Goal: Task Accomplishment & Management: Manage account settings

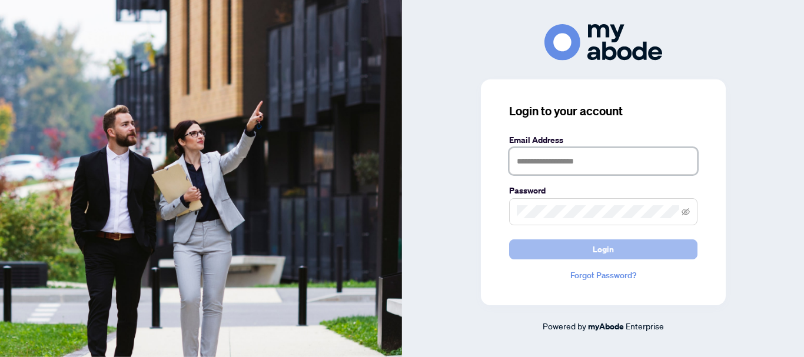
type input "**********"
click at [587, 254] on button "Login" at bounding box center [603, 249] width 188 height 20
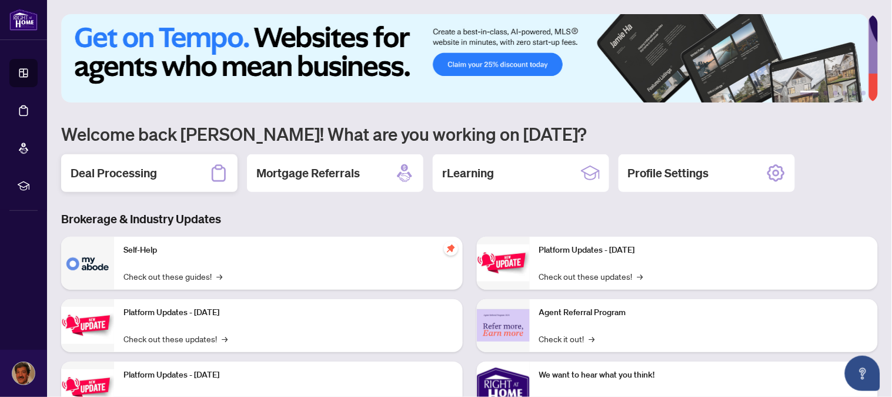
click at [121, 171] on h2 "Deal Processing" at bounding box center [114, 173] width 86 height 16
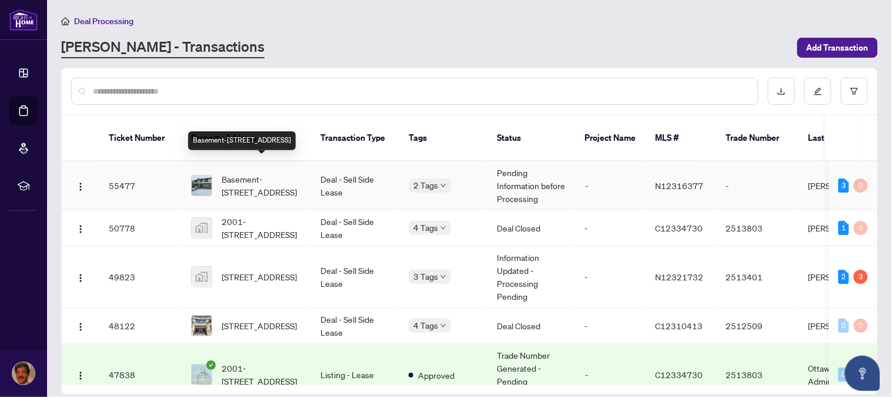
click at [266, 172] on span "Basement-[STREET_ADDRESS]" at bounding box center [262, 185] width 80 height 26
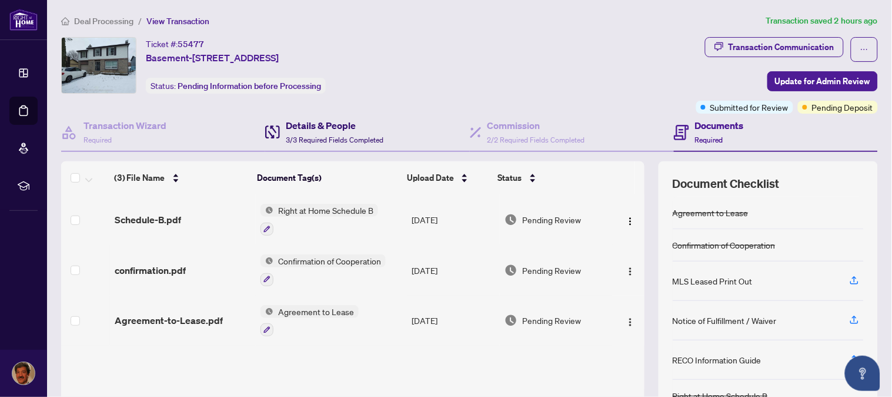
drag, startPoint x: 324, startPoint y: 126, endPoint x: 334, endPoint y: 122, distance: 11.1
click at [326, 126] on h4 "Details & People" at bounding box center [335, 125] width 98 height 14
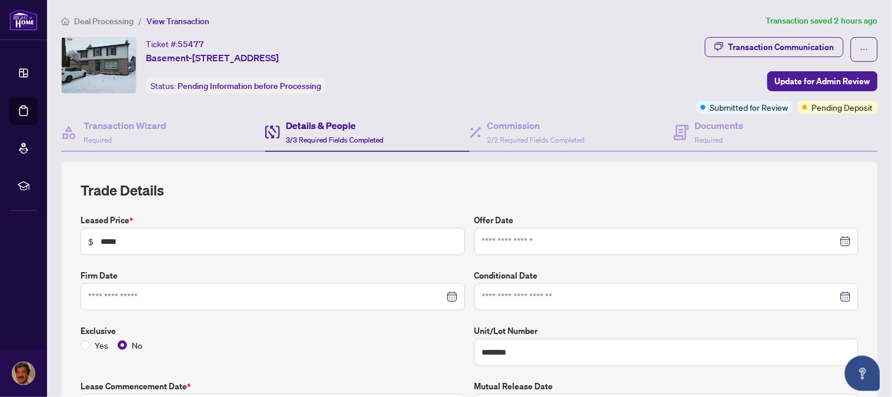
type input "**********"
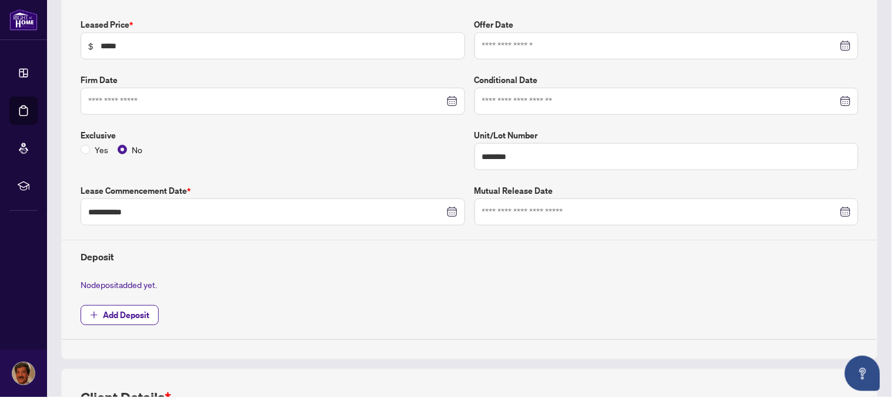
scroll to position [201, 0]
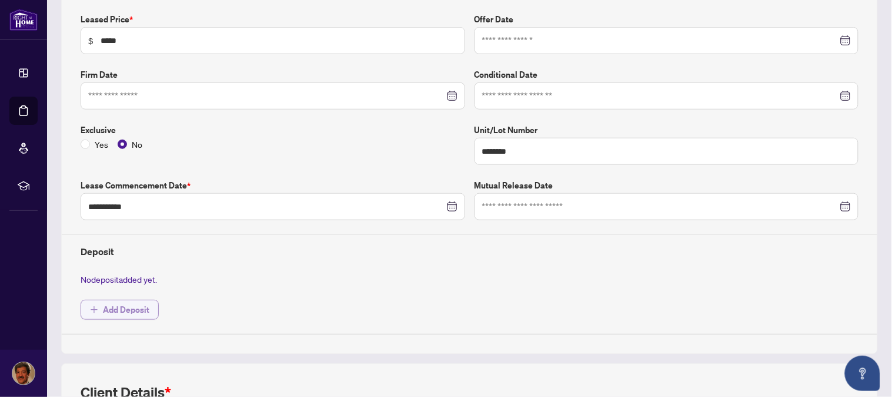
click at [122, 302] on span "Add Deposit" at bounding box center [126, 309] width 46 height 19
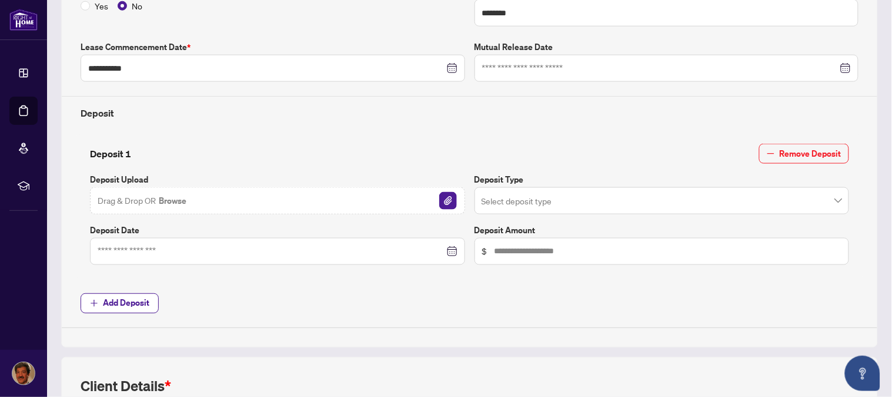
scroll to position [342, 0]
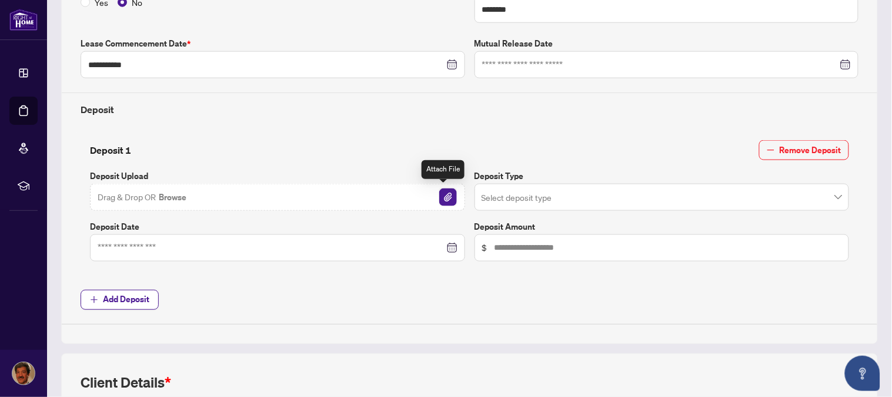
click at [441, 195] on img "button" at bounding box center [448, 197] width 18 height 18
click at [585, 192] on input "search" at bounding box center [657, 199] width 351 height 26
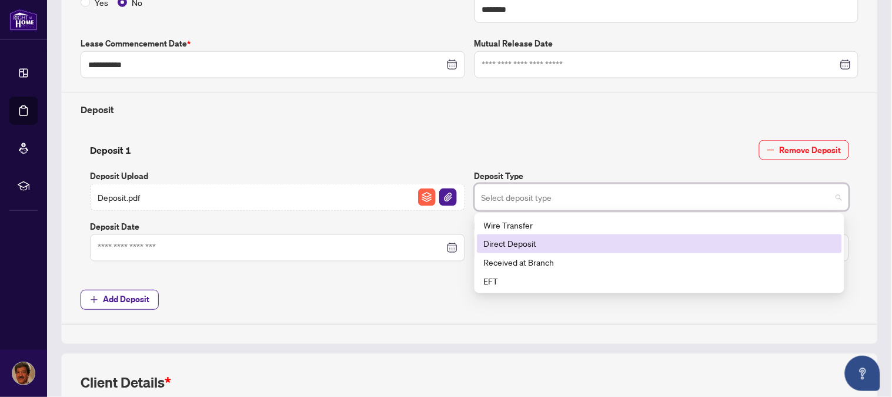
click at [548, 245] on div "Direct Deposit" at bounding box center [659, 243] width 351 height 13
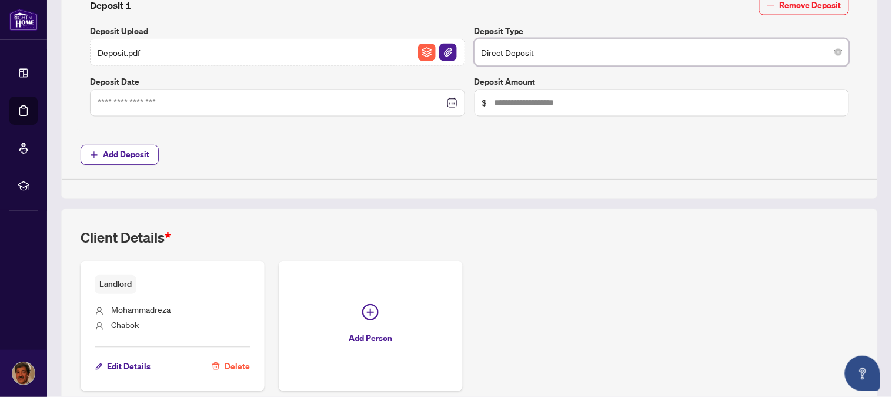
scroll to position [497, 0]
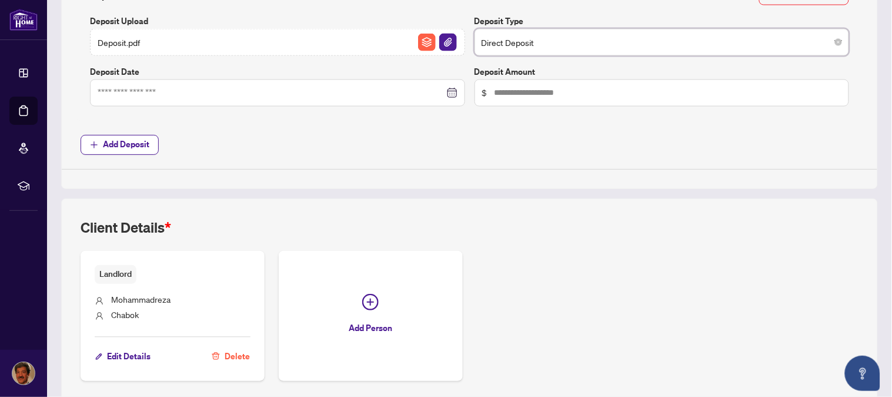
click at [449, 91] on div at bounding box center [278, 92] width 360 height 13
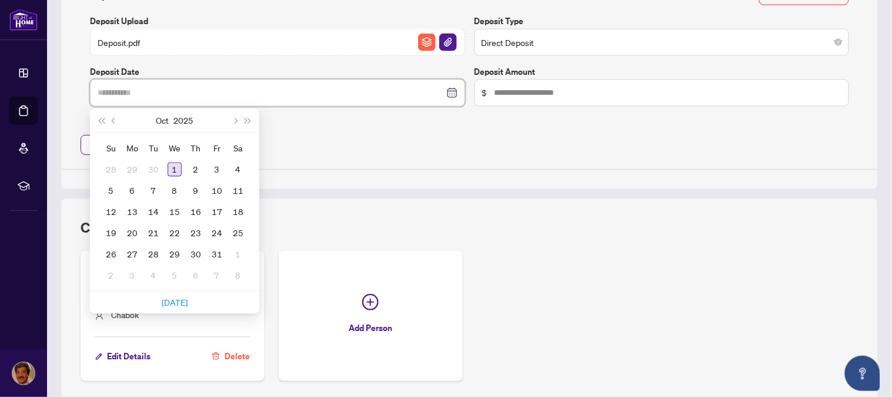
type input "**********"
click at [172, 162] on div "1" at bounding box center [175, 169] width 14 height 14
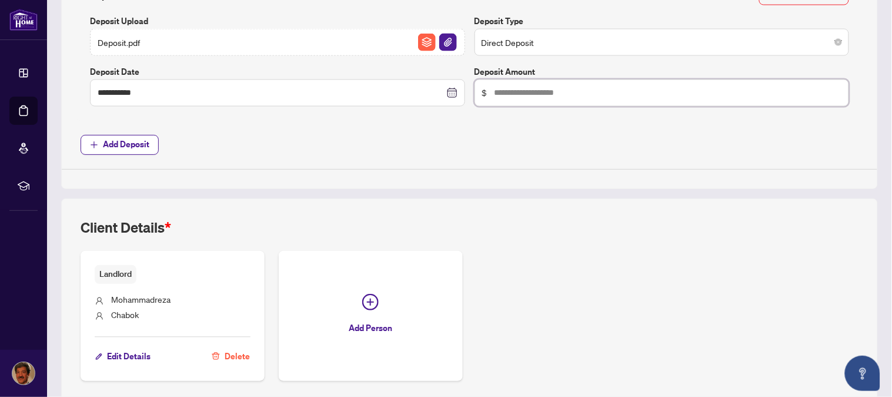
click at [572, 91] on input "text" at bounding box center [669, 92] width 348 height 13
type input "*****"
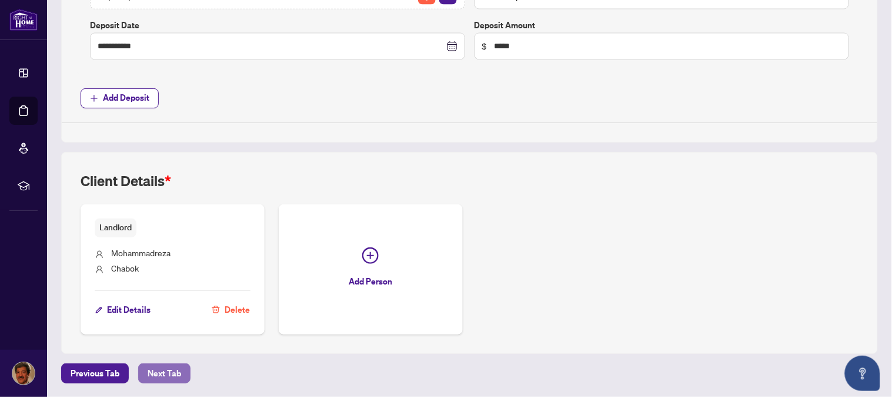
click at [158, 366] on span "Next Tab" at bounding box center [165, 373] width 34 height 19
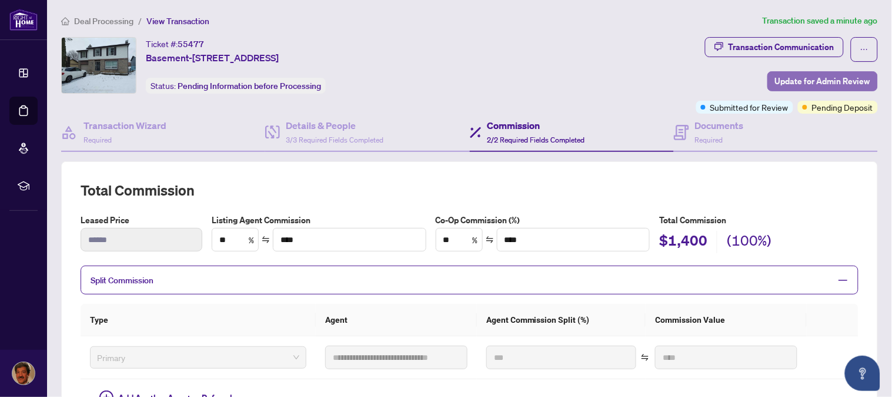
click at [792, 80] on span "Update for Admin Review" at bounding box center [822, 81] width 95 height 19
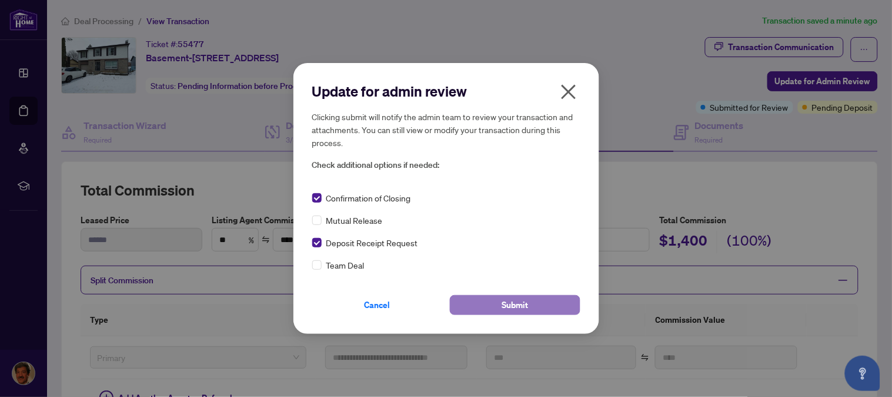
click at [508, 304] on span "Submit" at bounding box center [515, 304] width 26 height 19
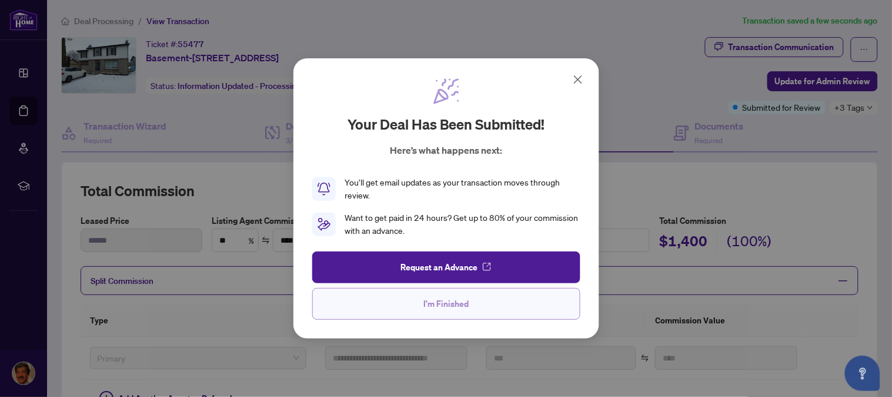
click at [445, 302] on span "I'm Finished" at bounding box center [446, 303] width 45 height 19
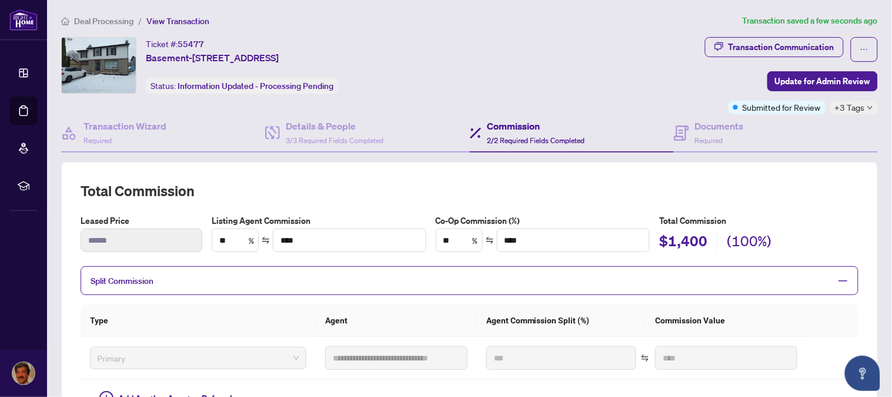
click at [573, 87] on div "Ticket #: 55477 Basement-[STREET_ADDRESS] Status: Information Updated - Process…" at bounding box center [380, 65] width 639 height 56
